Goal: Navigation & Orientation: Find specific page/section

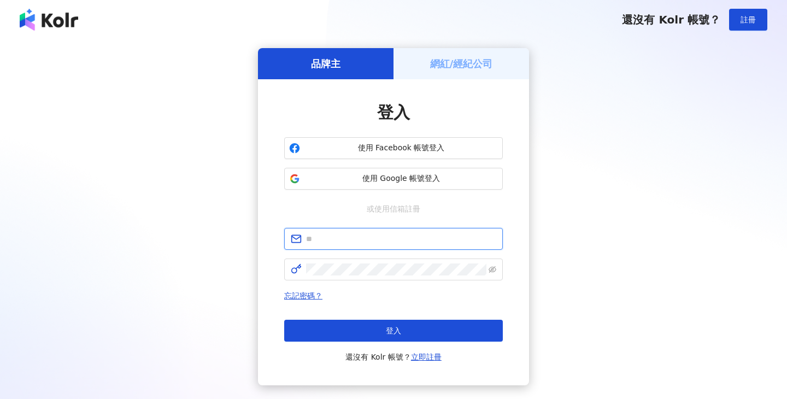
type input "**********"
click at [444, 72] on div "網紅/經紀公司" at bounding box center [461, 63] width 136 height 31
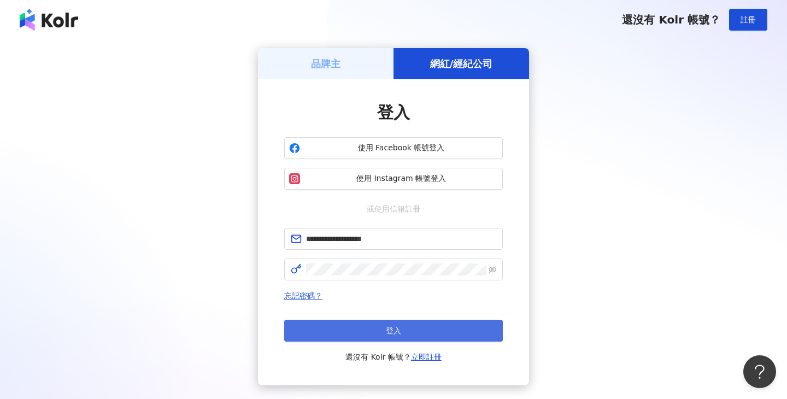
click at [348, 325] on button "登入" at bounding box center [393, 331] width 219 height 22
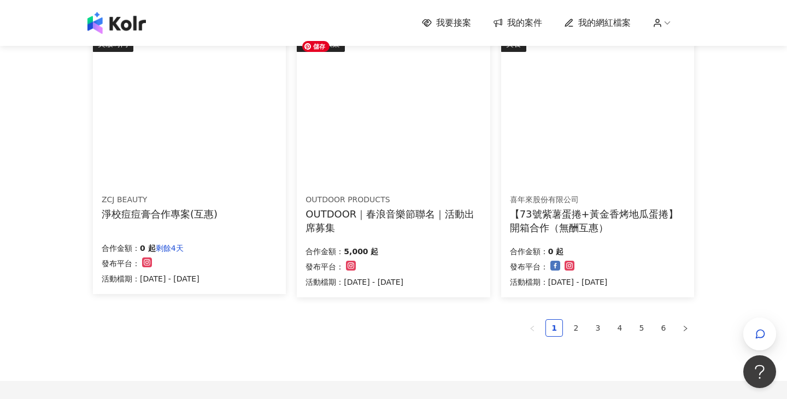
scroll to position [704, 0]
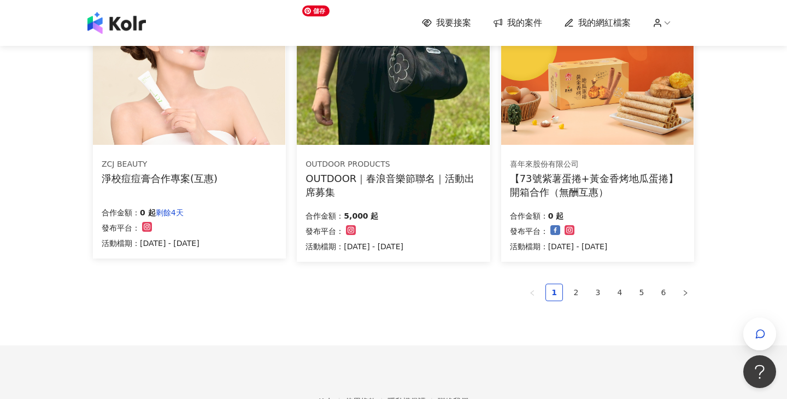
click at [379, 120] on img at bounding box center [393, 72] width 192 height 145
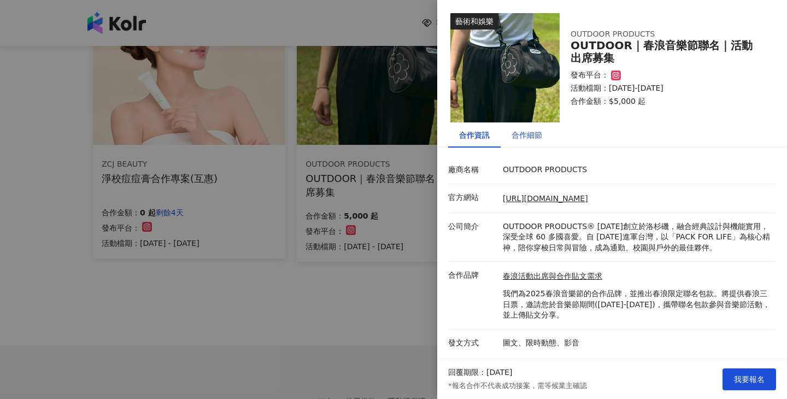
click at [514, 140] on div "合作細節" at bounding box center [527, 135] width 31 height 12
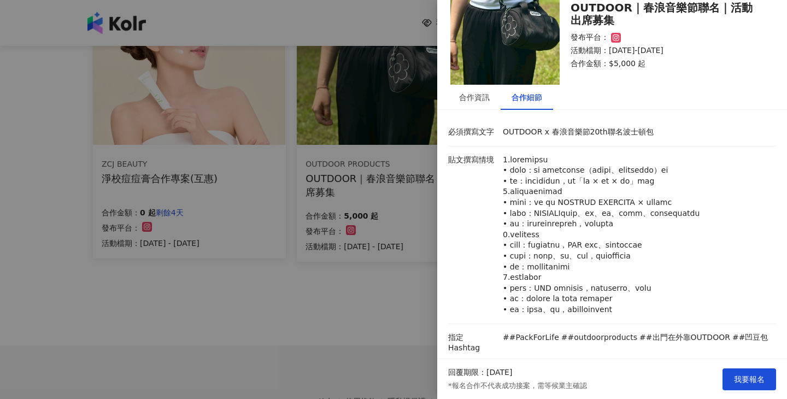
scroll to position [0, 0]
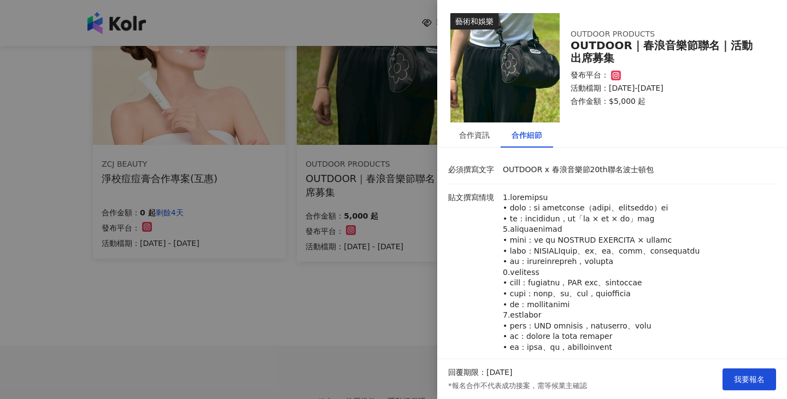
click at [392, 301] on div at bounding box center [393, 199] width 787 height 399
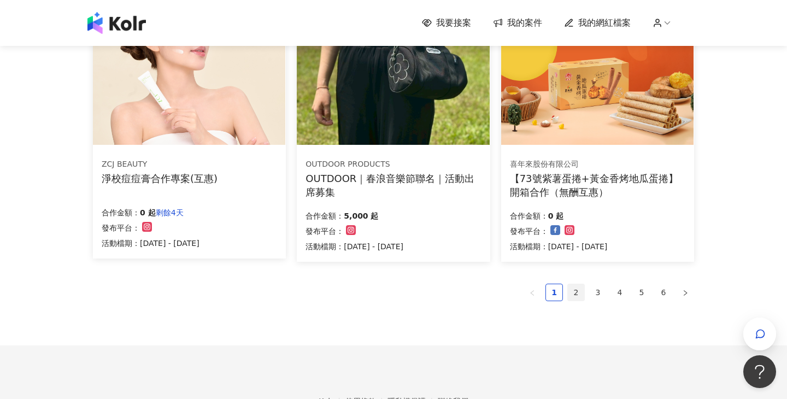
click at [576, 294] on link "2" at bounding box center [576, 292] width 16 height 16
